Goal: Contribute content: Contribute content

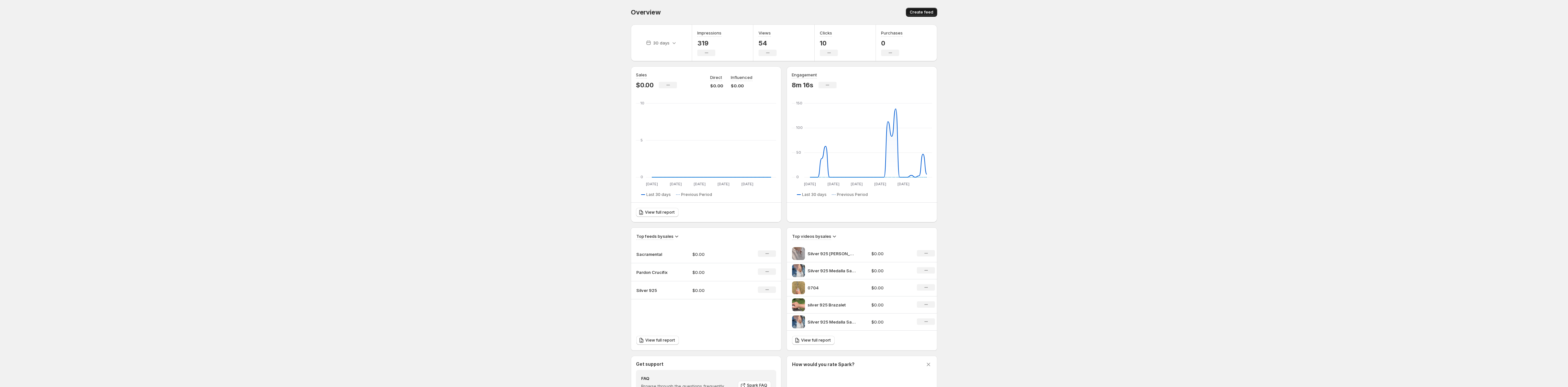
click at [926, 12] on span "Create feed" at bounding box center [921, 12] width 24 height 5
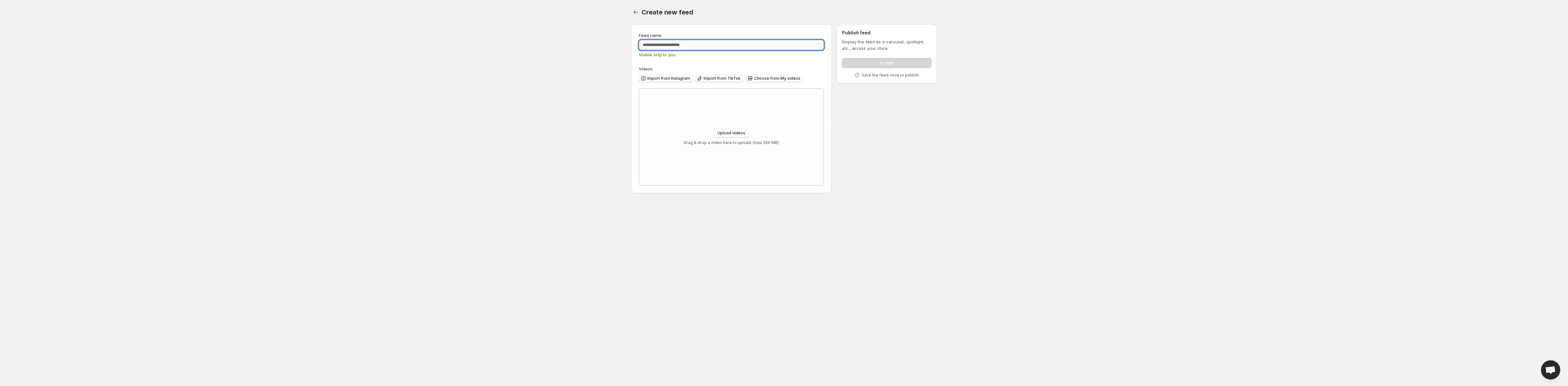
click at [667, 44] on input "Feed name" at bounding box center [731, 45] width 185 height 10
type input "******"
click at [782, 79] on span "Choose from My videos" at bounding box center [777, 78] width 46 height 5
click at [738, 134] on span "Upload videos" at bounding box center [731, 133] width 28 height 5
type input "**********"
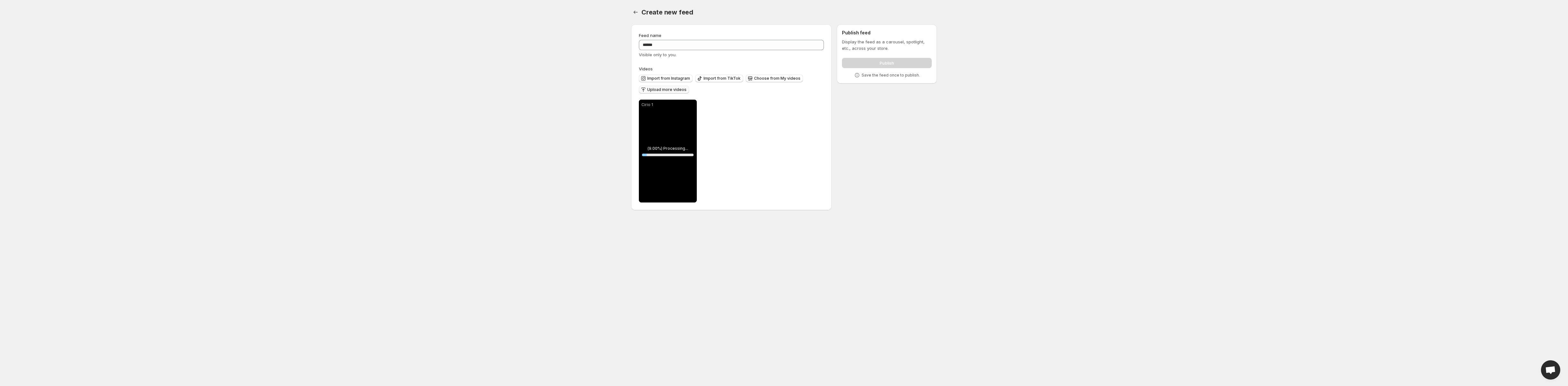
click at [669, 89] on span "Upload more videos" at bounding box center [667, 89] width 39 height 5
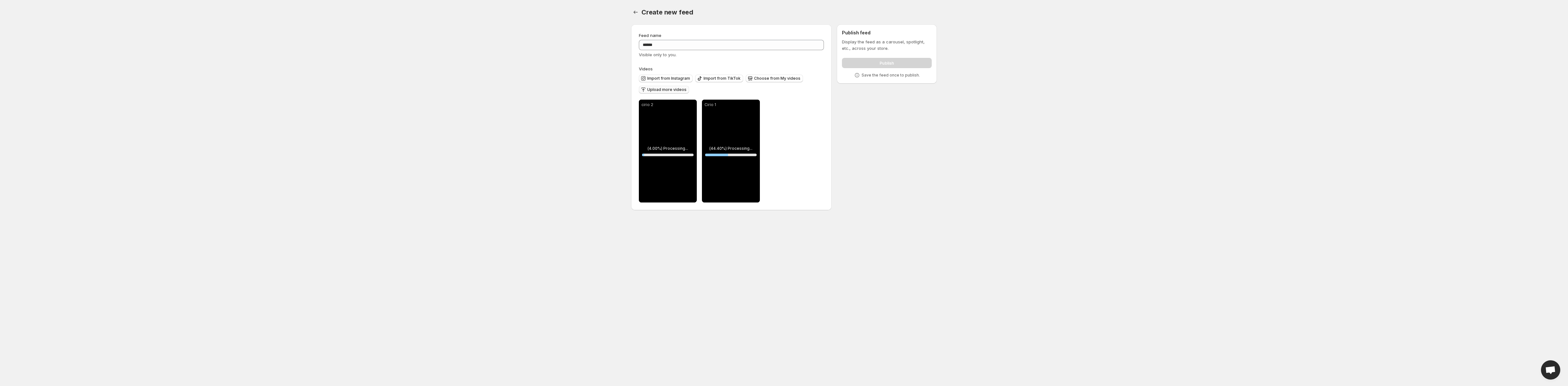
click at [662, 88] on span "Upload more videos" at bounding box center [667, 89] width 39 height 5
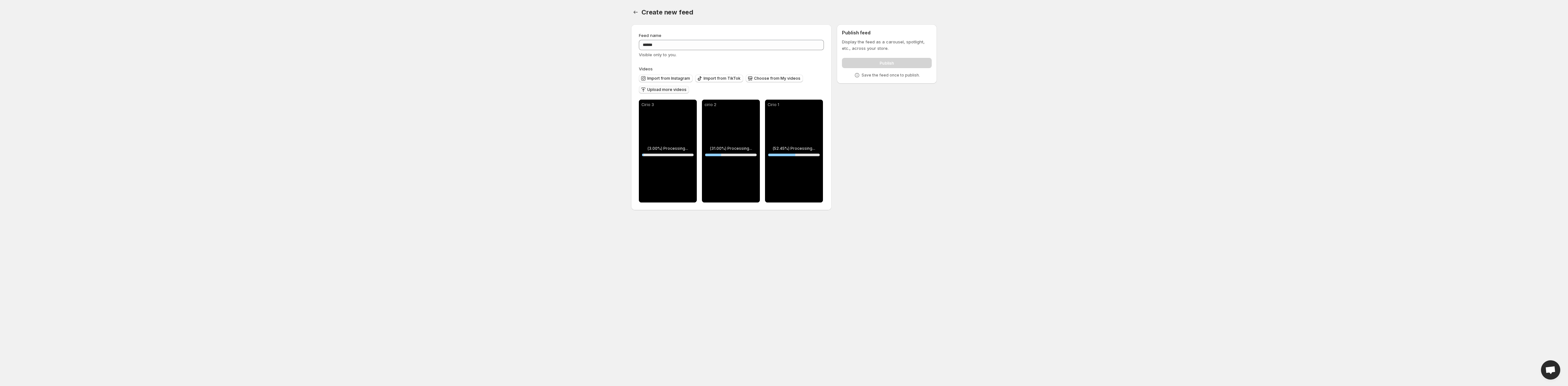
click at [672, 89] on span "Upload more videos" at bounding box center [667, 89] width 39 height 5
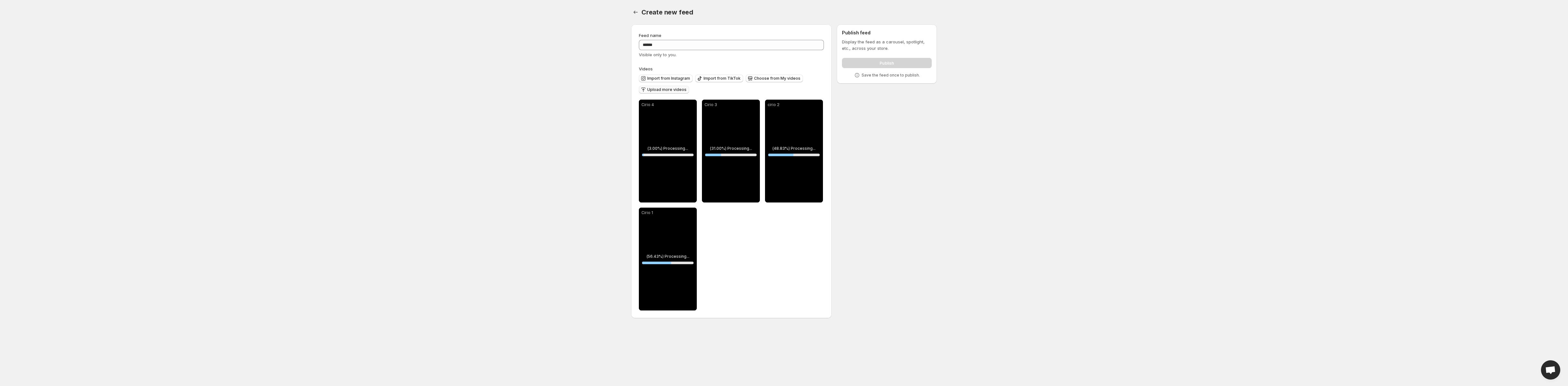
click at [671, 91] on span "Upload more videos" at bounding box center [667, 89] width 39 height 5
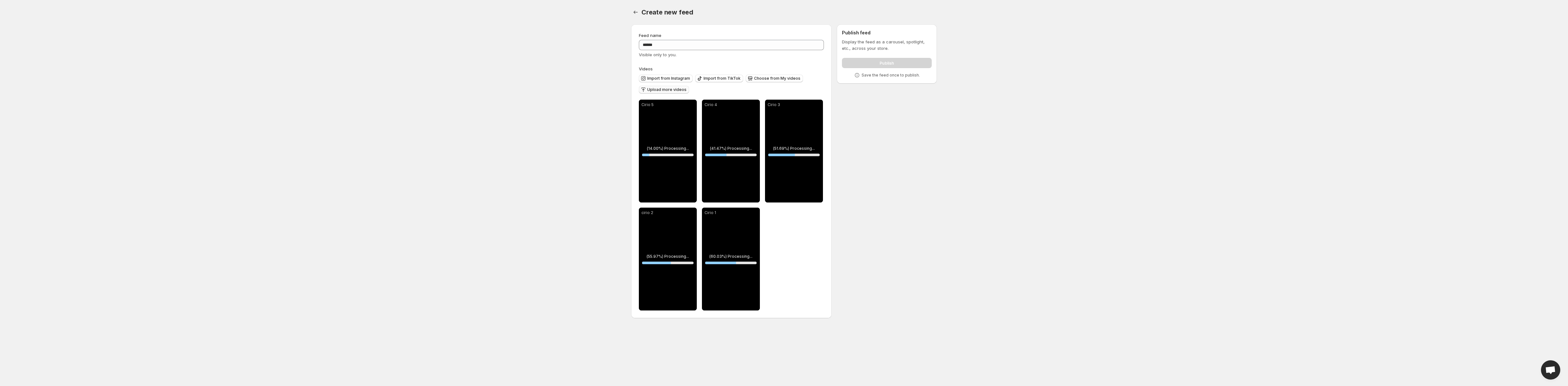
click at [669, 89] on span "Upload more videos" at bounding box center [667, 89] width 39 height 5
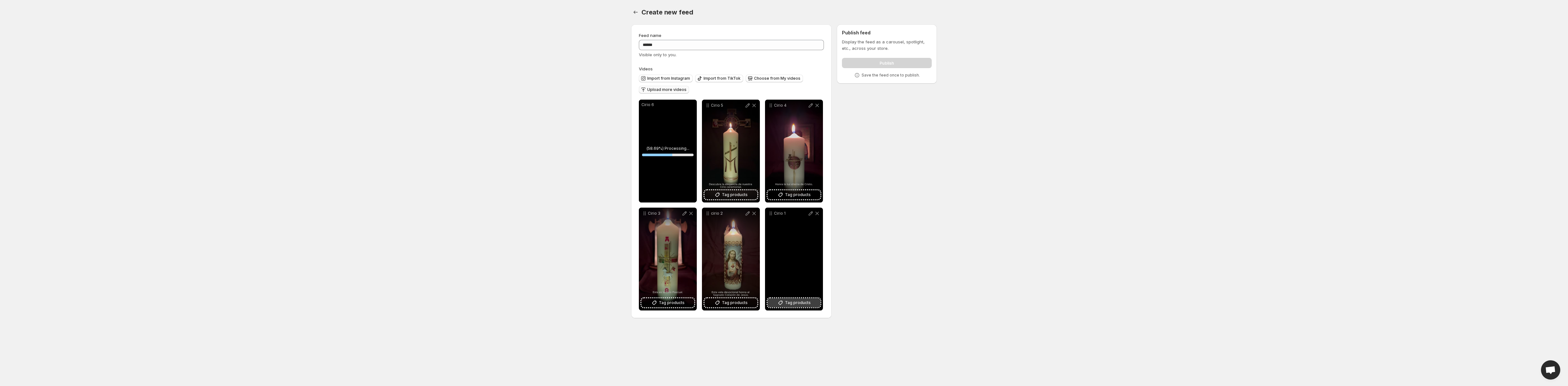
click at [799, 301] on span "Tag products" at bounding box center [797, 303] width 25 height 7
click at [802, 302] on span "Tag products" at bounding box center [797, 303] width 25 height 7
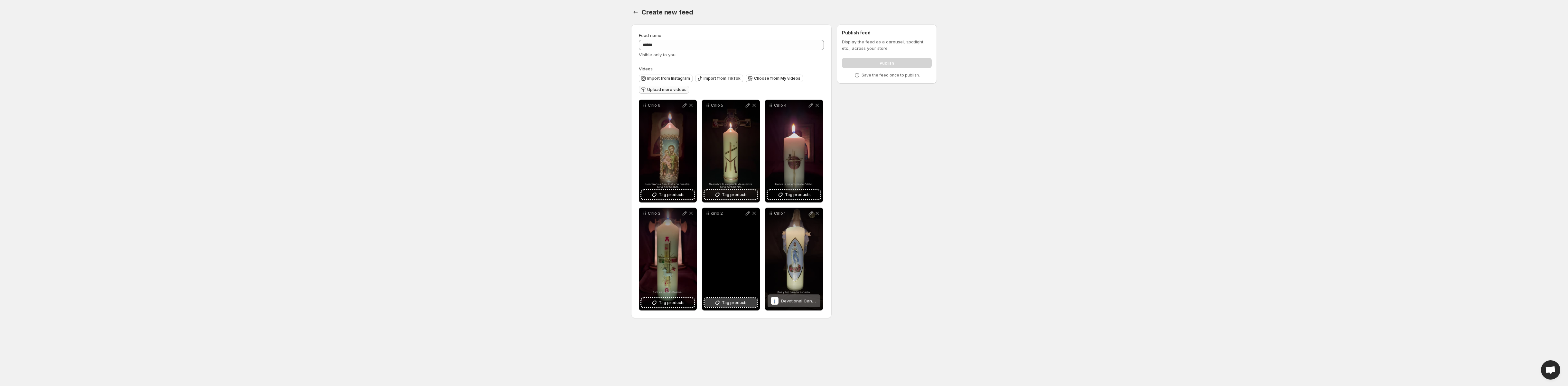
click at [732, 301] on span "Tag products" at bounding box center [735, 303] width 25 height 7
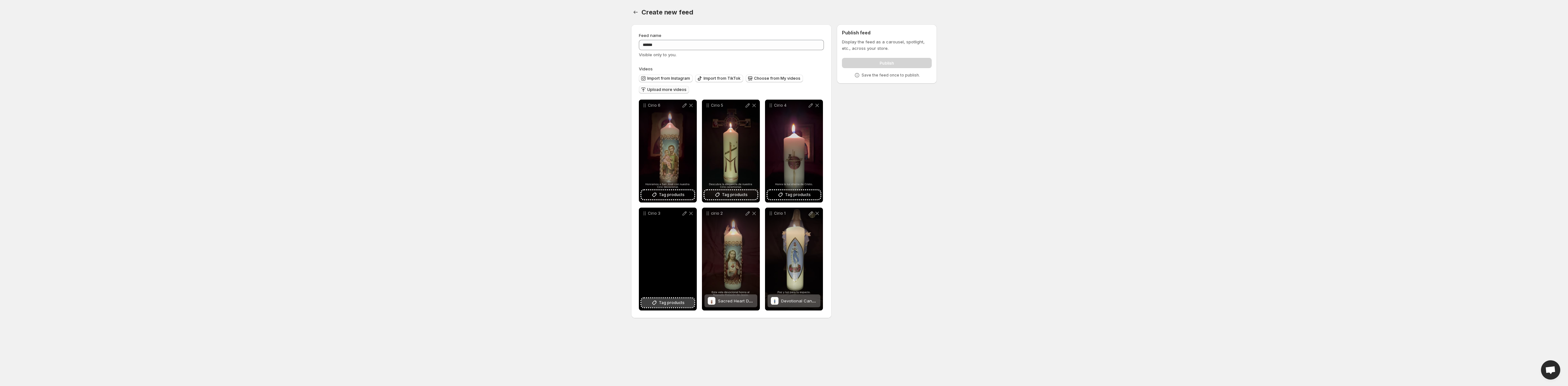
click at [663, 303] on span "Tag products" at bounding box center [671, 303] width 25 height 7
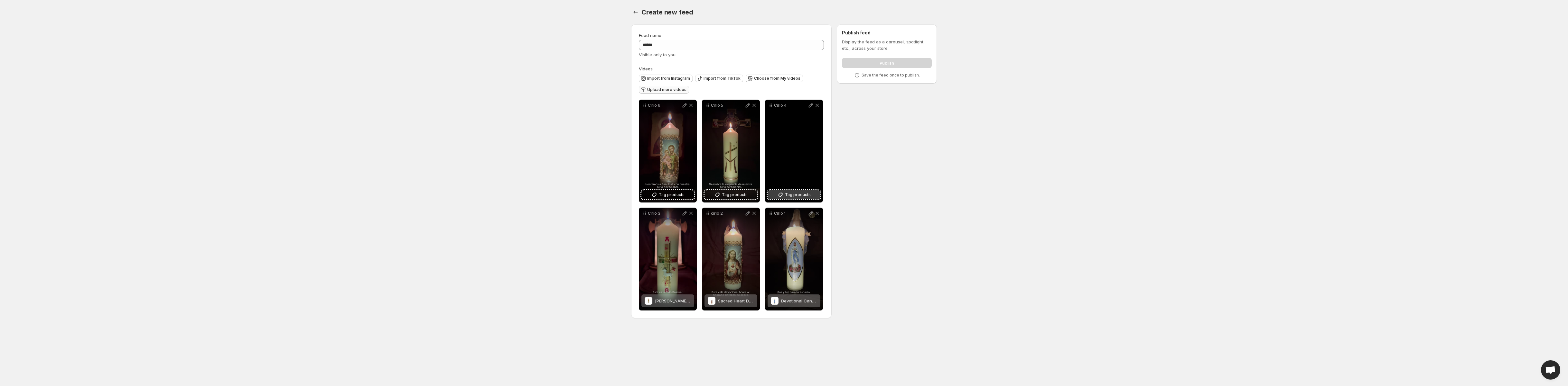
click at [795, 195] on span "Tag products" at bounding box center [797, 195] width 25 height 7
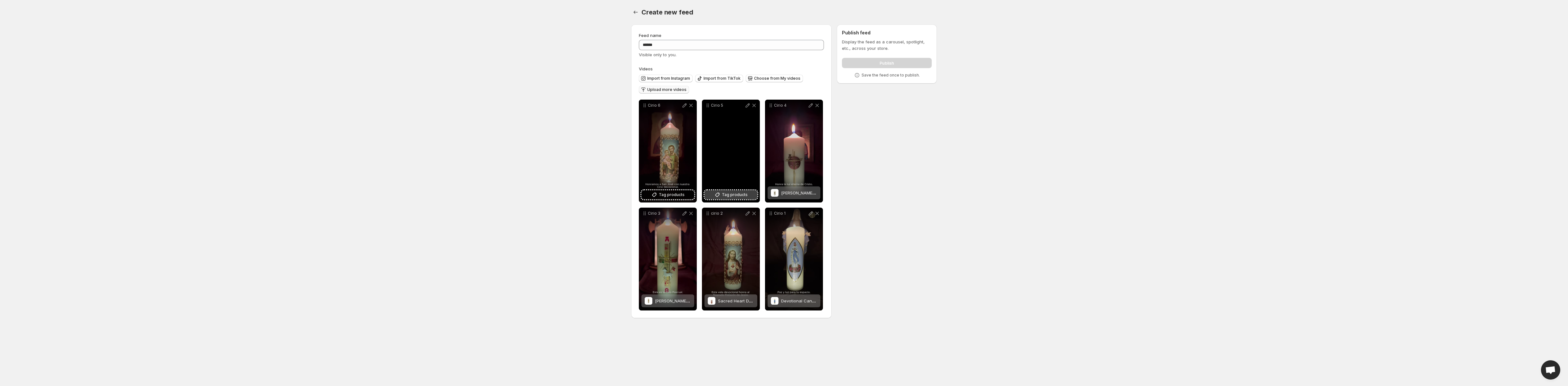
click at [724, 194] on span "Tag products" at bounding box center [735, 195] width 25 height 7
click at [672, 189] on div "Cirio 6" at bounding box center [668, 152] width 58 height 103
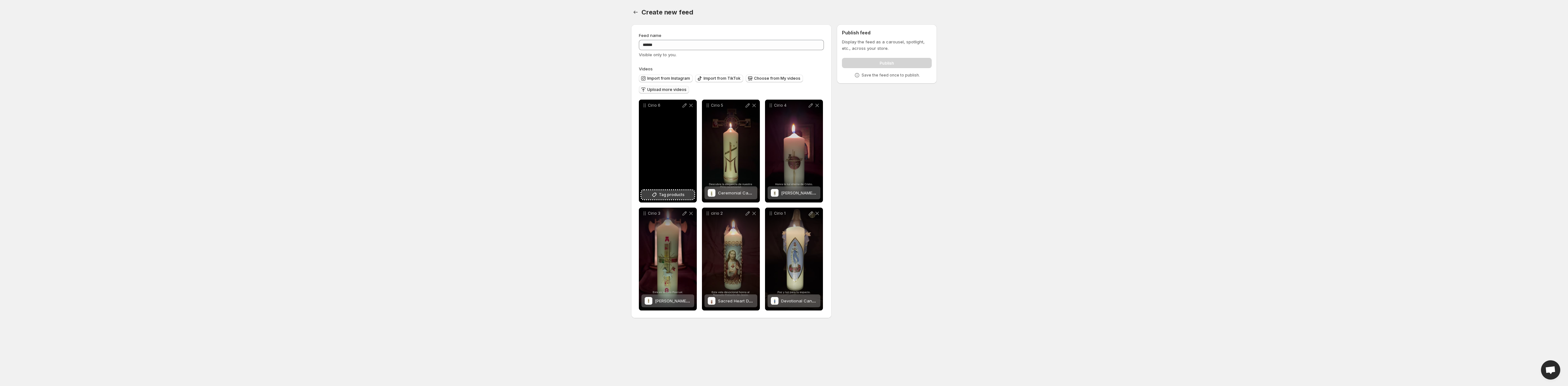
click at [677, 193] on span "Tag products" at bounding box center [671, 195] width 25 height 7
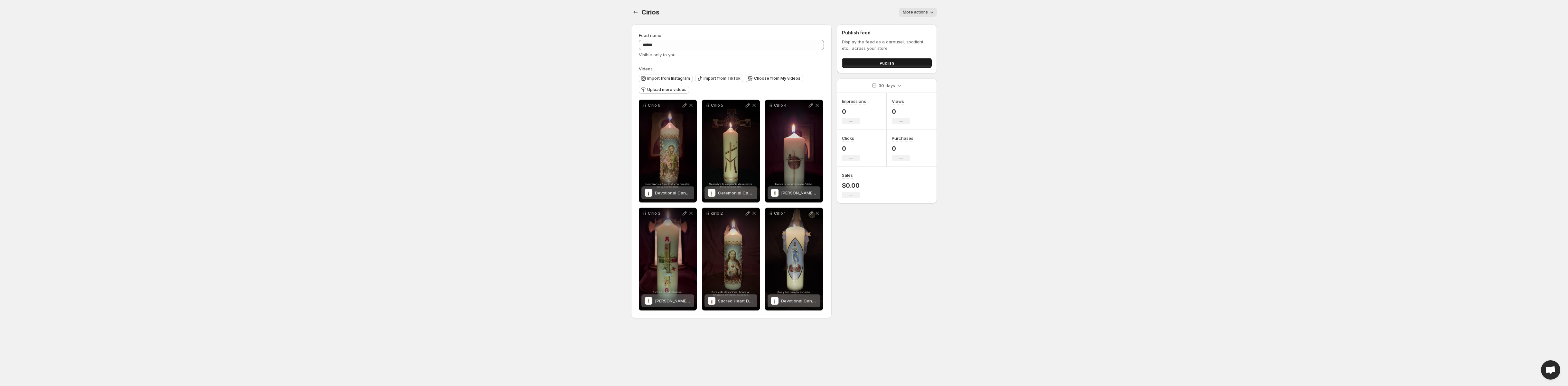
click at [895, 64] on button "Publish" at bounding box center [886, 63] width 90 height 10
